Goal: Book appointment/travel/reservation

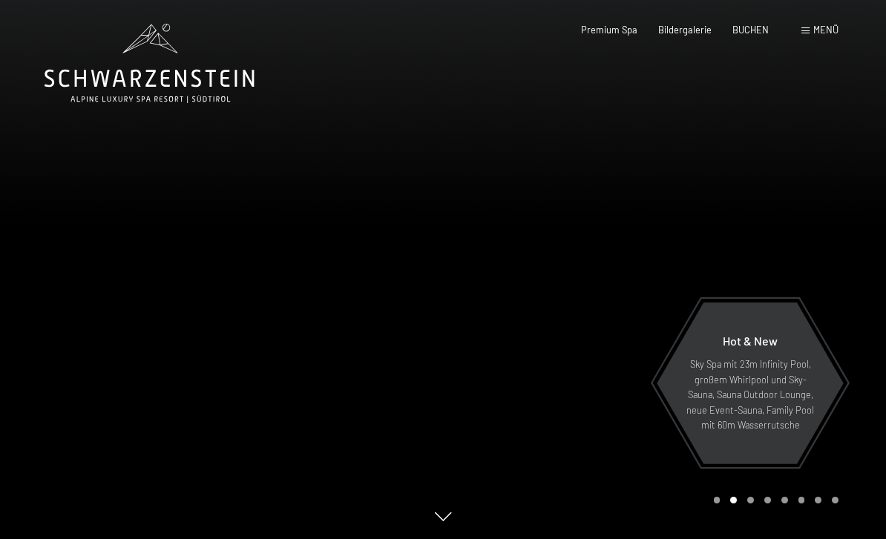
click at [834, 25] on span "Menü" at bounding box center [825, 30] width 25 height 12
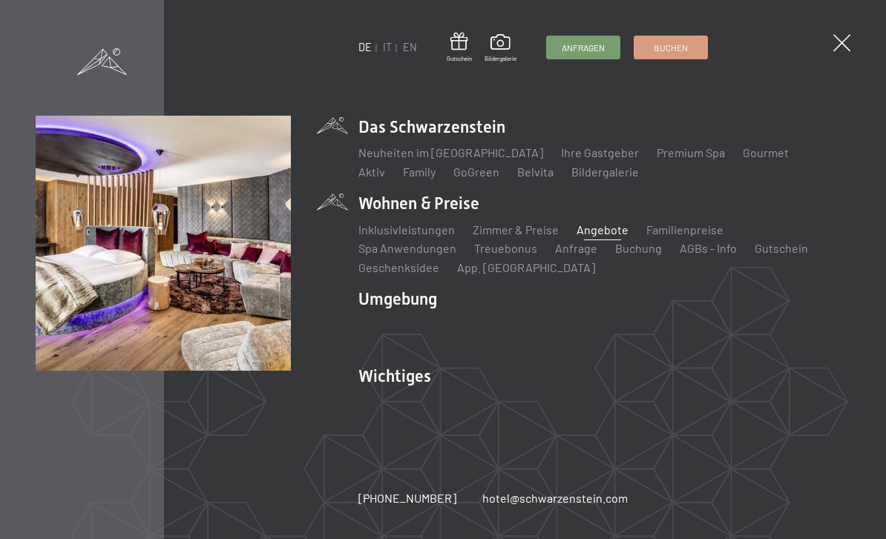
click at [612, 231] on link "Angebote" at bounding box center [602, 229] width 52 height 14
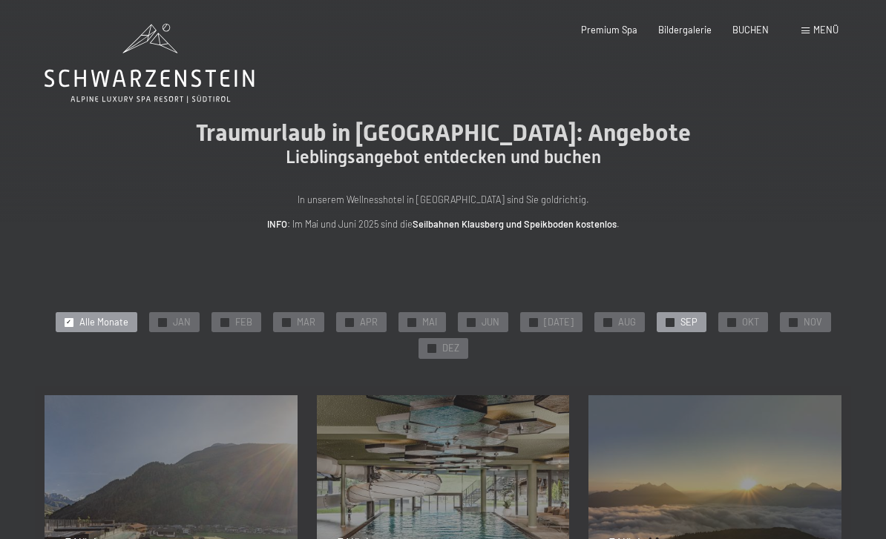
click at [671, 312] on div "✓ SEP" at bounding box center [681, 322] width 50 height 21
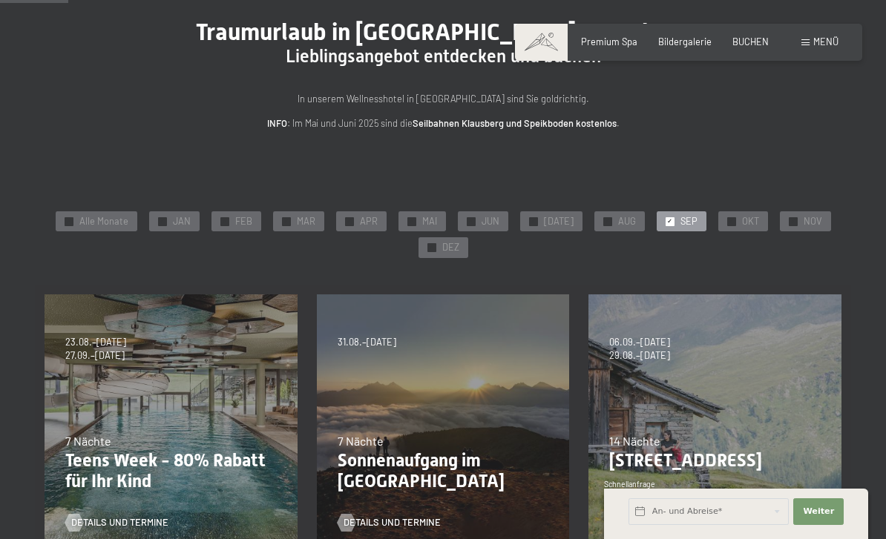
scroll to position [94, 0]
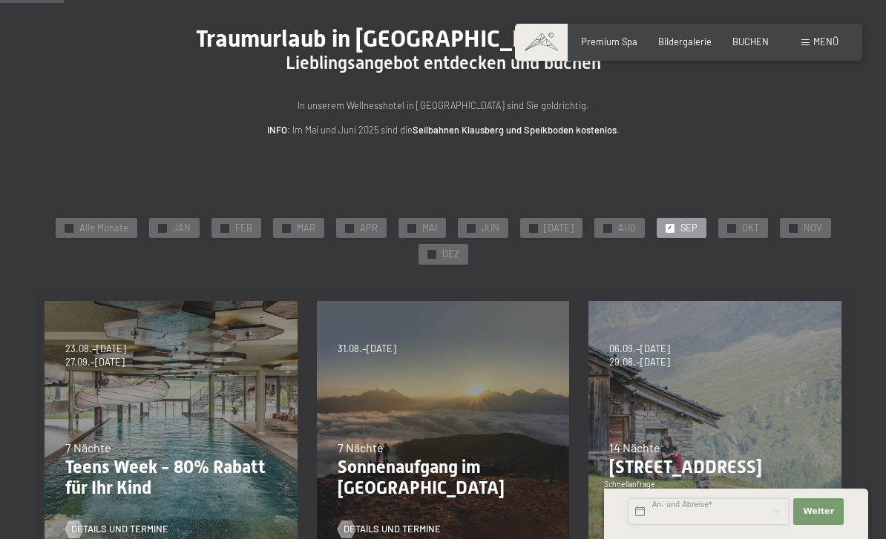
click at [677, 507] on input "text" at bounding box center [708, 511] width 160 height 27
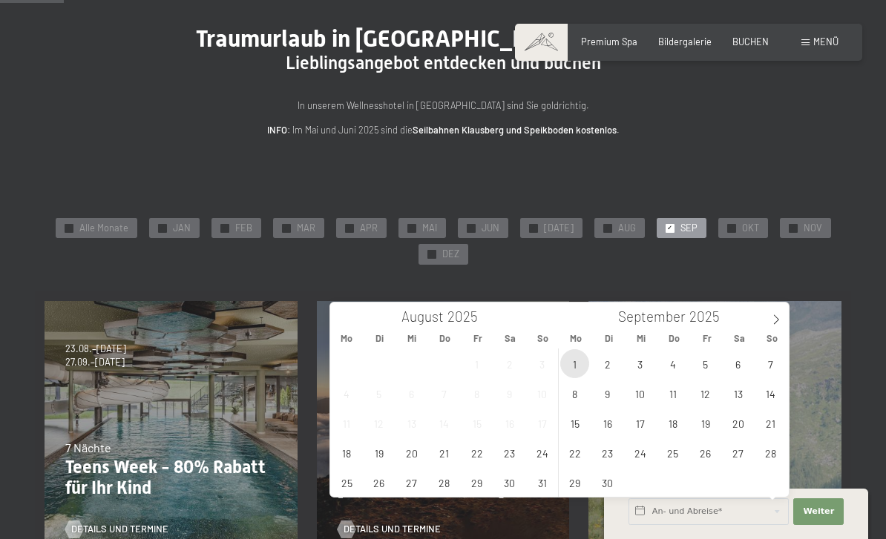
click at [585, 361] on span "1" at bounding box center [574, 363] width 29 height 29
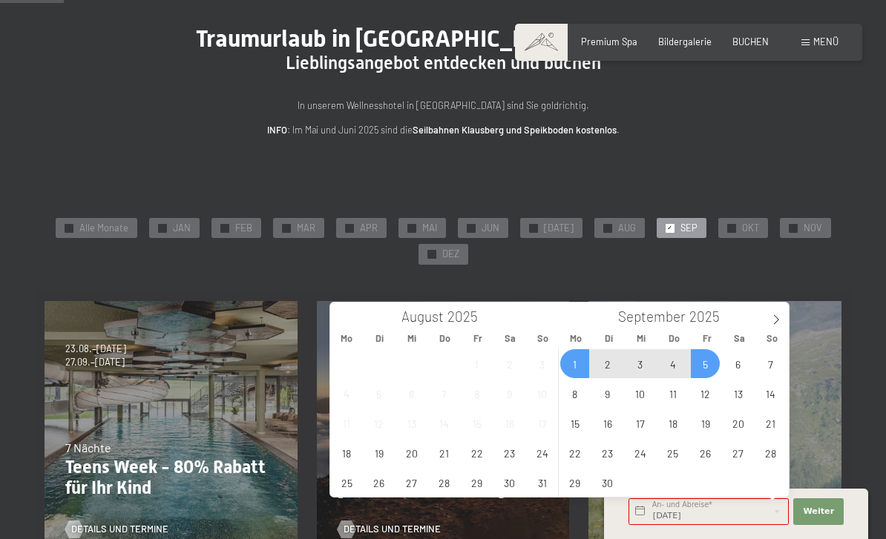
click at [712, 365] on span "5" at bounding box center [704, 363] width 29 height 29
type input "Mo. 01.09.2025 - Fr. 05.09.2025"
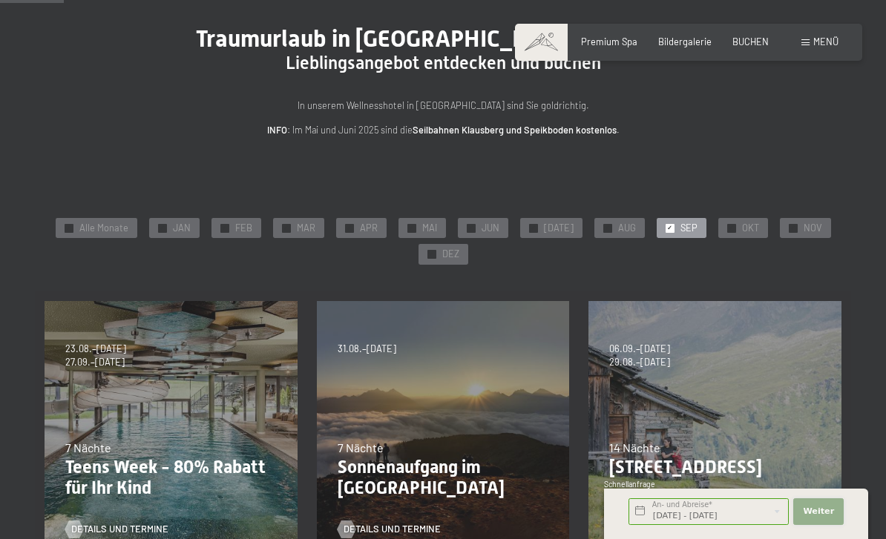
click at [820, 507] on span "Weiter" at bounding box center [817, 512] width 31 height 12
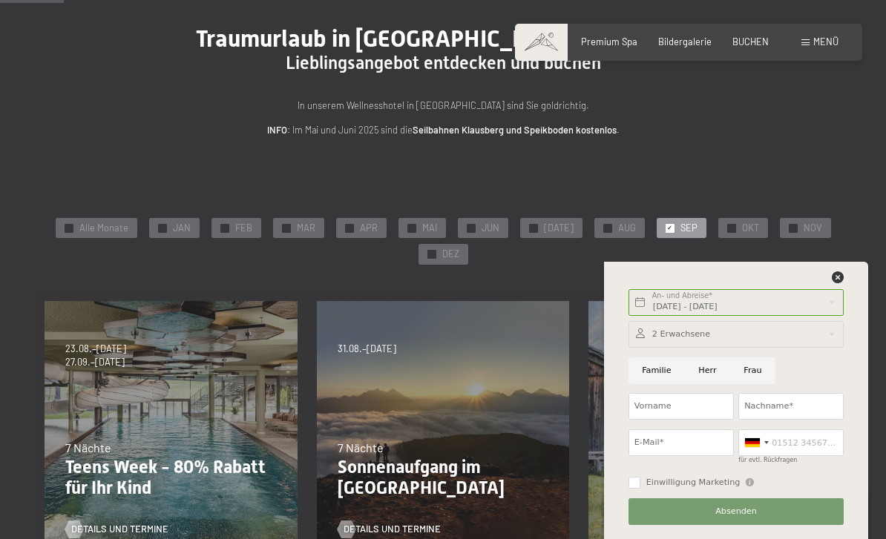
click at [748, 513] on span "Absenden" at bounding box center [736, 512] width 42 height 12
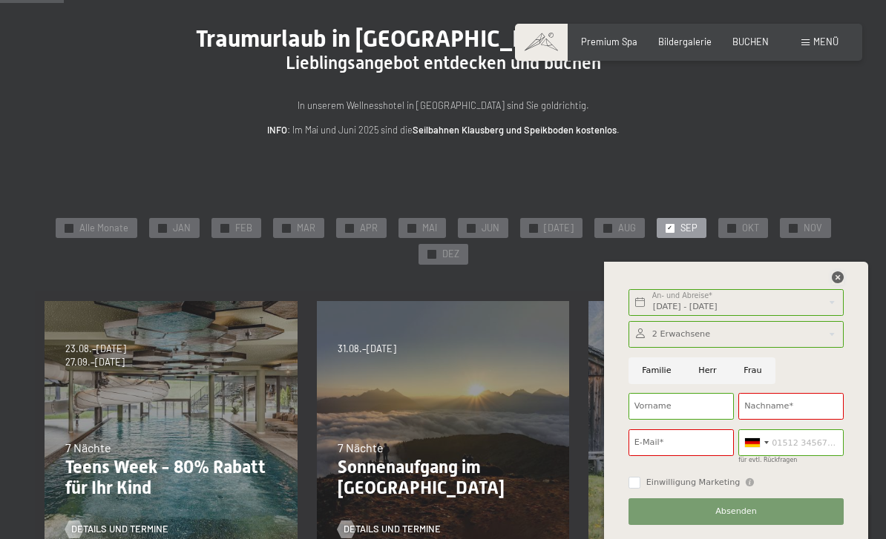
click at [836, 273] on icon at bounding box center [837, 277] width 12 height 12
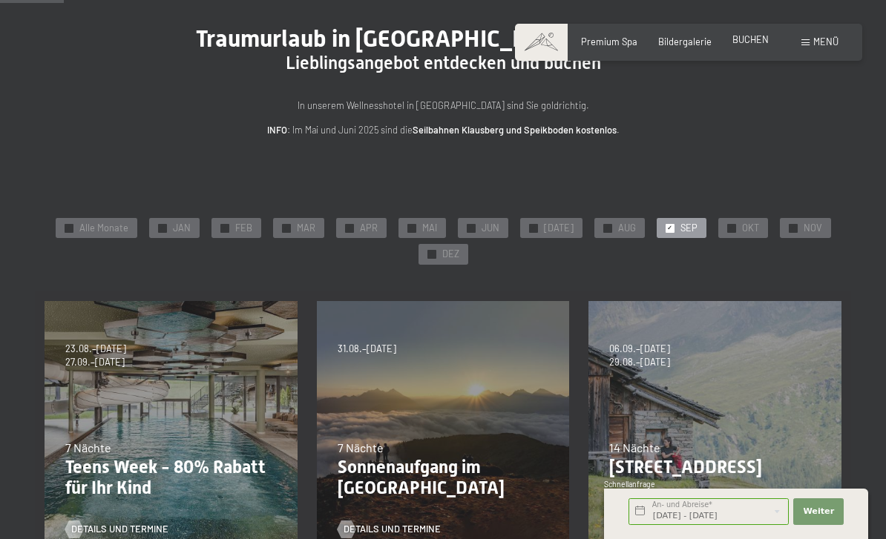
click at [748, 42] on span "BUCHEN" at bounding box center [750, 39] width 36 height 12
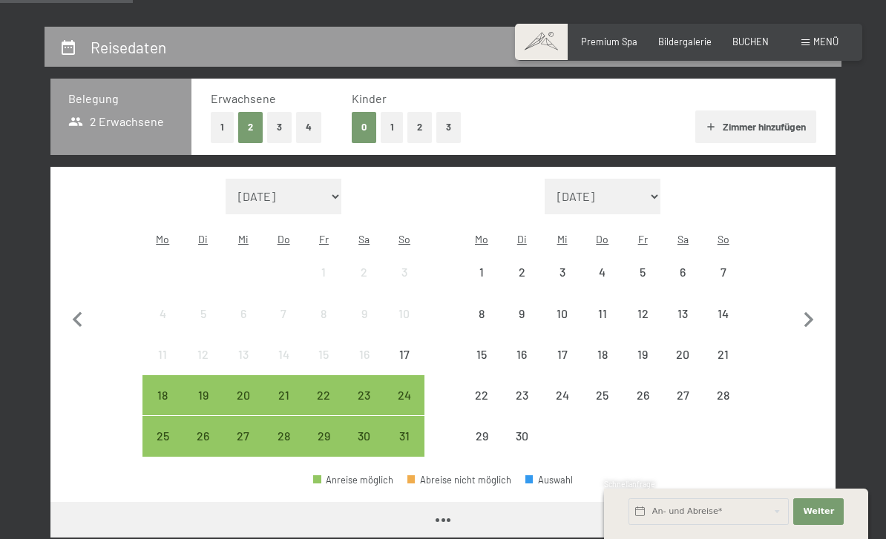
scroll to position [285, 0]
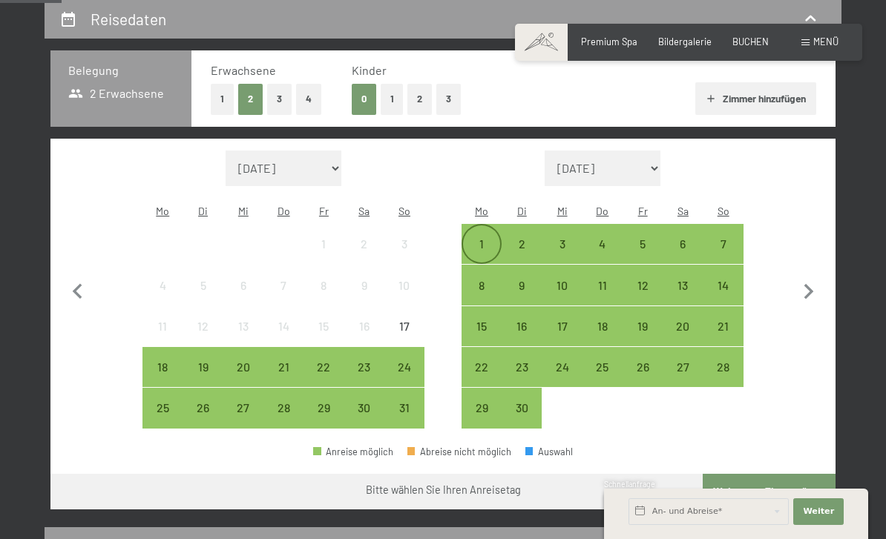
click at [488, 238] on div "1" at bounding box center [481, 256] width 37 height 37
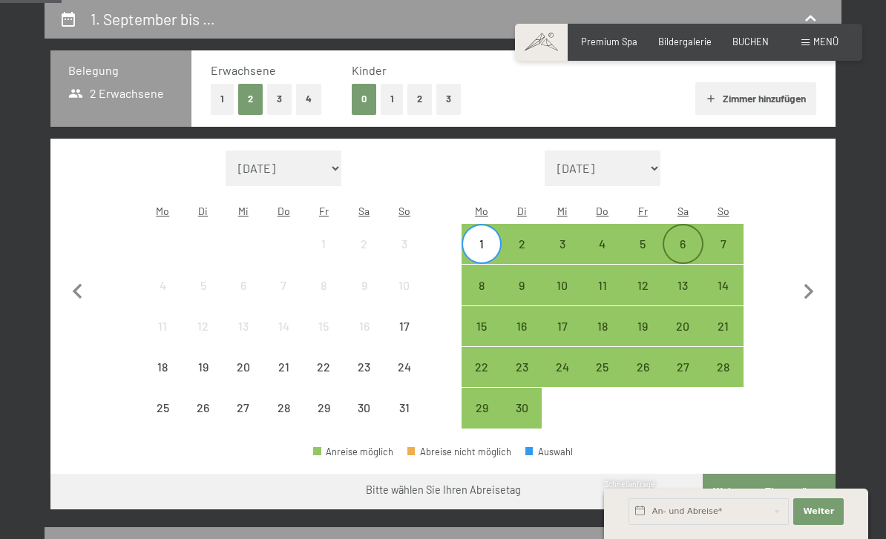
click at [676, 238] on div "6" at bounding box center [682, 256] width 37 height 37
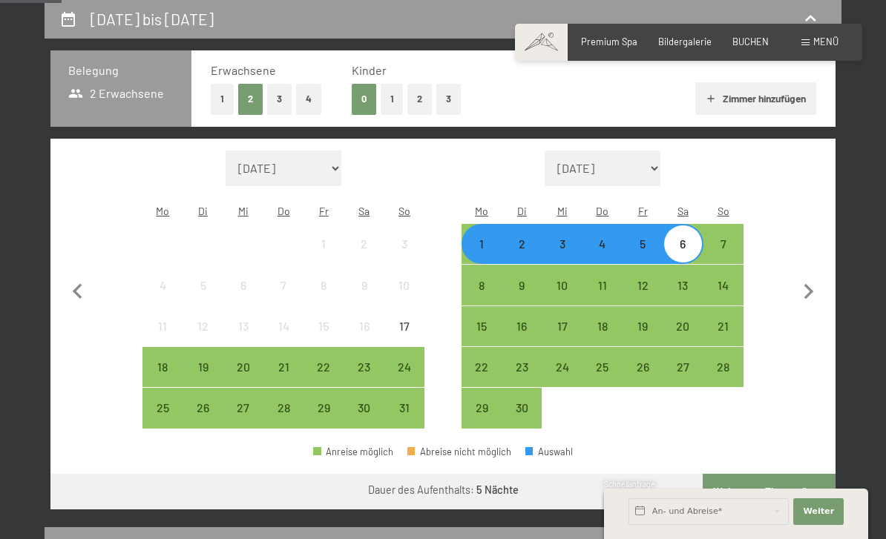
click at [481, 243] on div "1" at bounding box center [481, 256] width 37 height 37
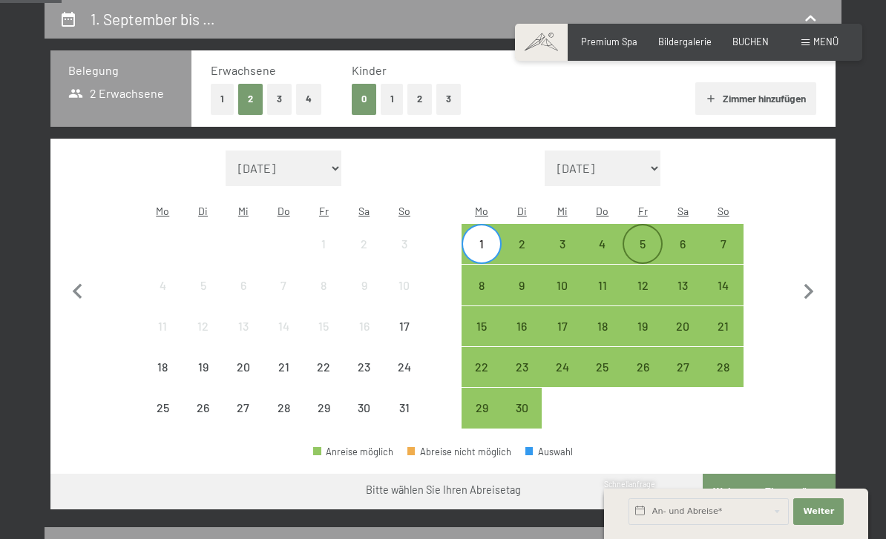
click at [643, 238] on div "5" at bounding box center [642, 256] width 37 height 37
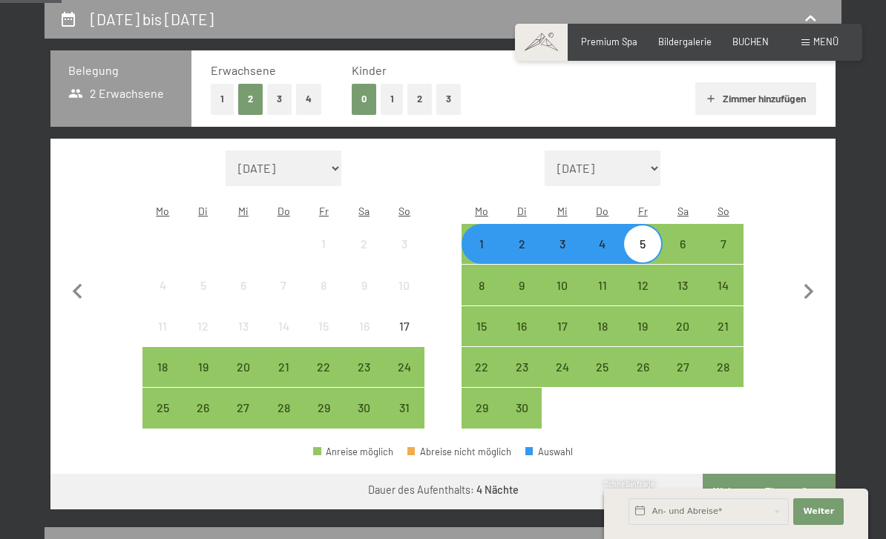
click at [771, 476] on button "Weiter zu „Zimmer“" at bounding box center [768, 492] width 133 height 36
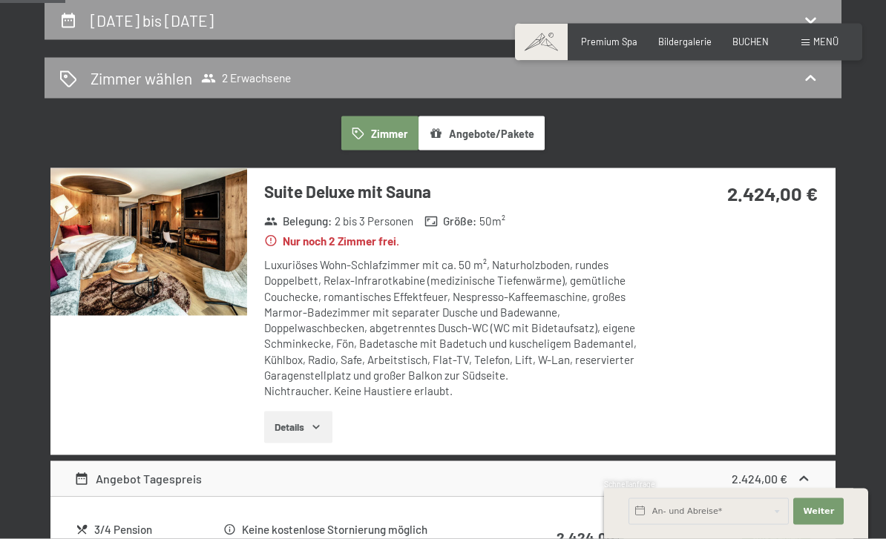
scroll to position [65, 0]
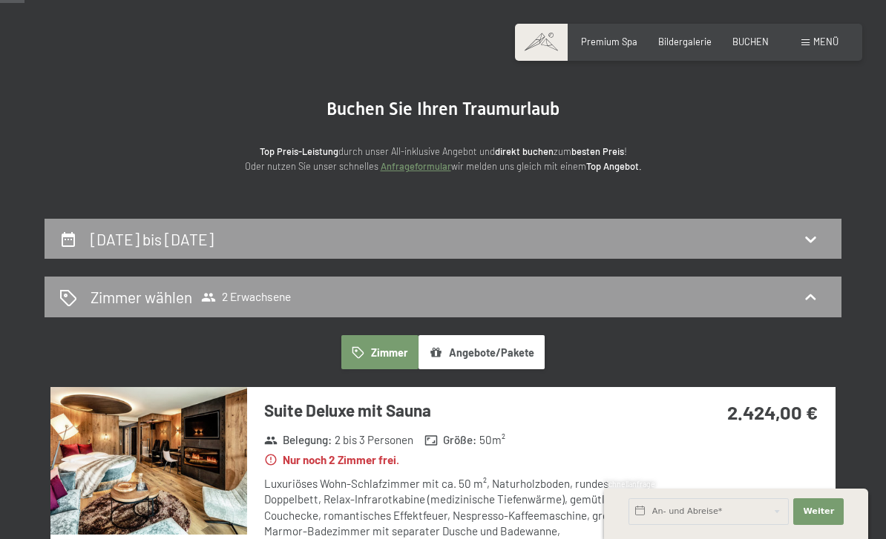
click at [492, 366] on button "Angebote/Pakete" at bounding box center [481, 352] width 126 height 34
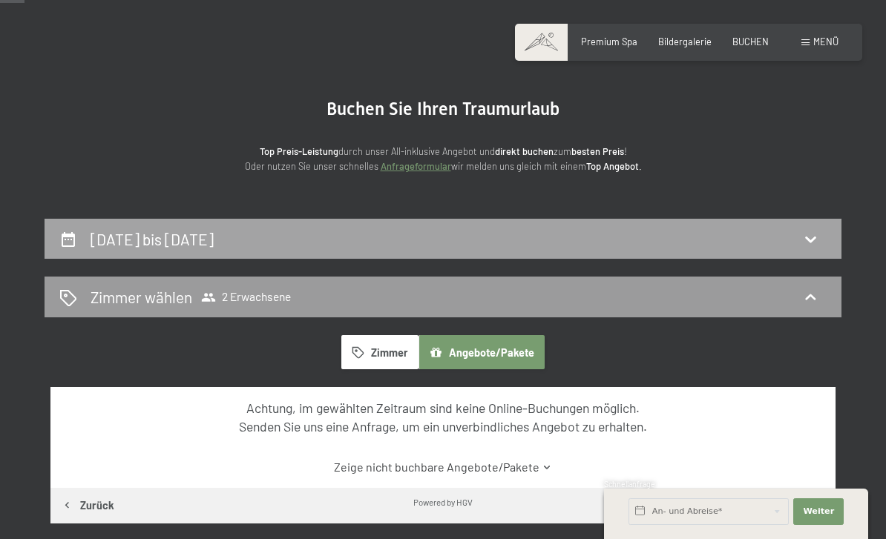
click at [113, 238] on h2 "1. September bis 5. September 2025" at bounding box center [151, 239] width 123 height 19
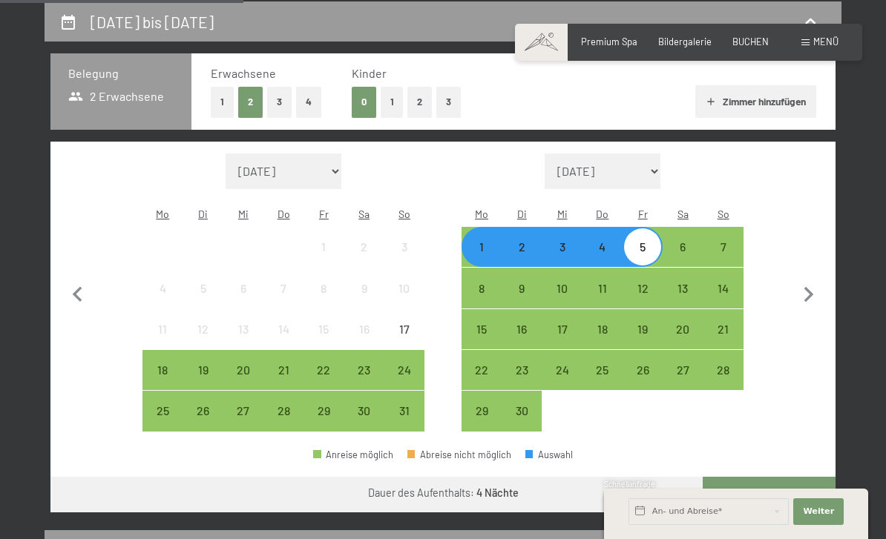
click at [489, 241] on div "1" at bounding box center [481, 259] width 37 height 37
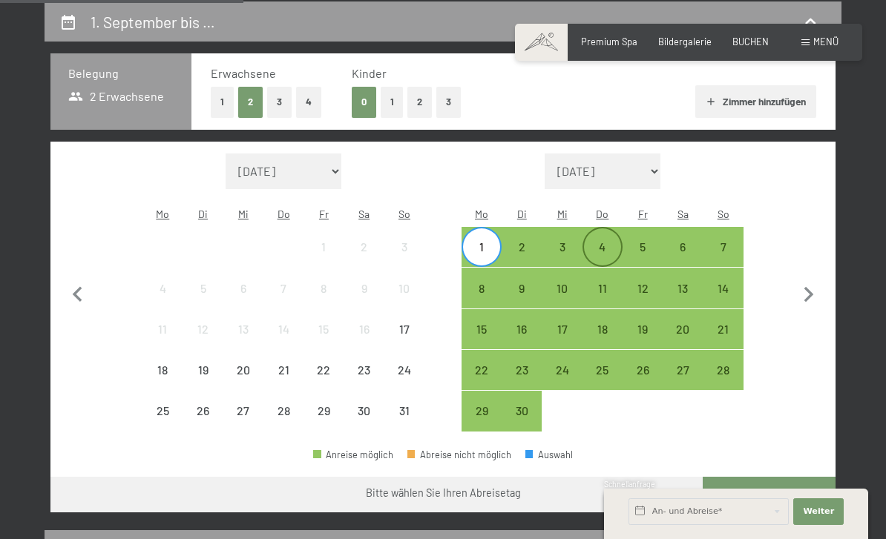
click at [596, 241] on div "4" at bounding box center [602, 259] width 37 height 37
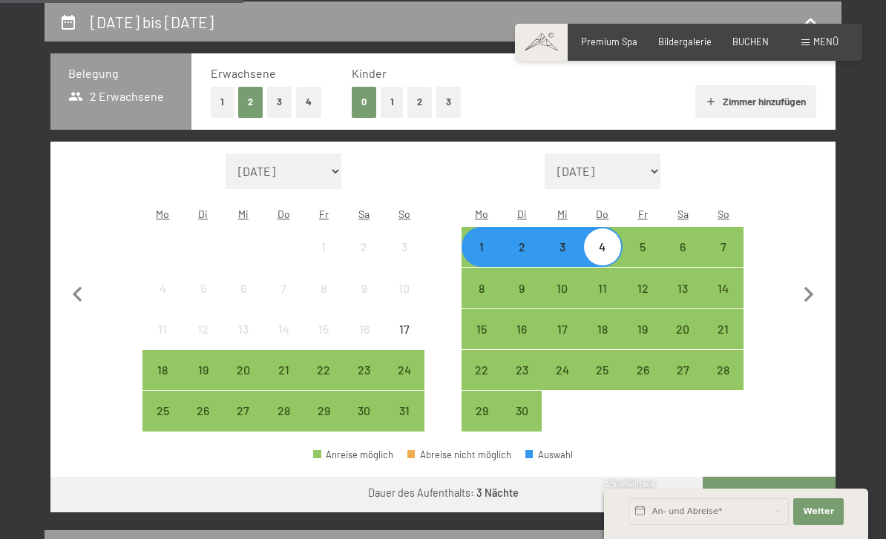
click at [748, 477] on button "Weiter zu „Zimmer“" at bounding box center [768, 495] width 133 height 36
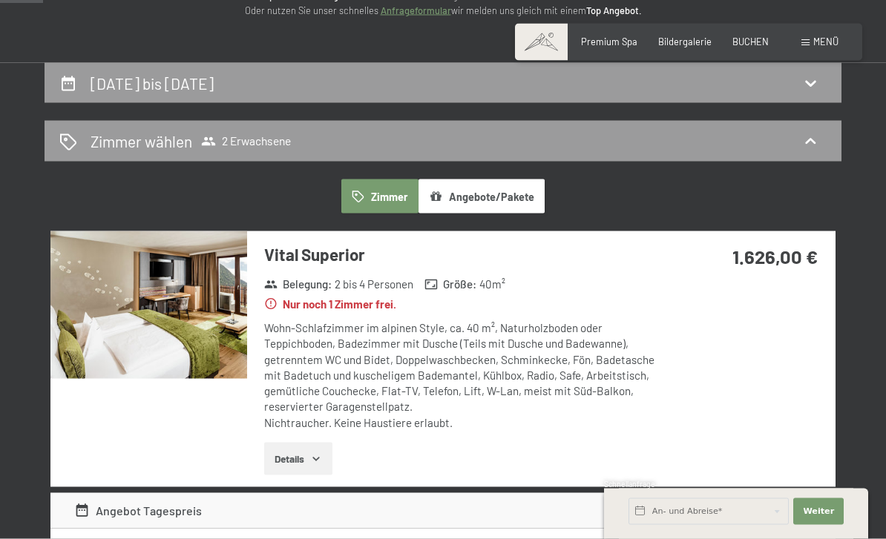
scroll to position [0, 0]
